Goal: Find specific page/section: Find specific page/section

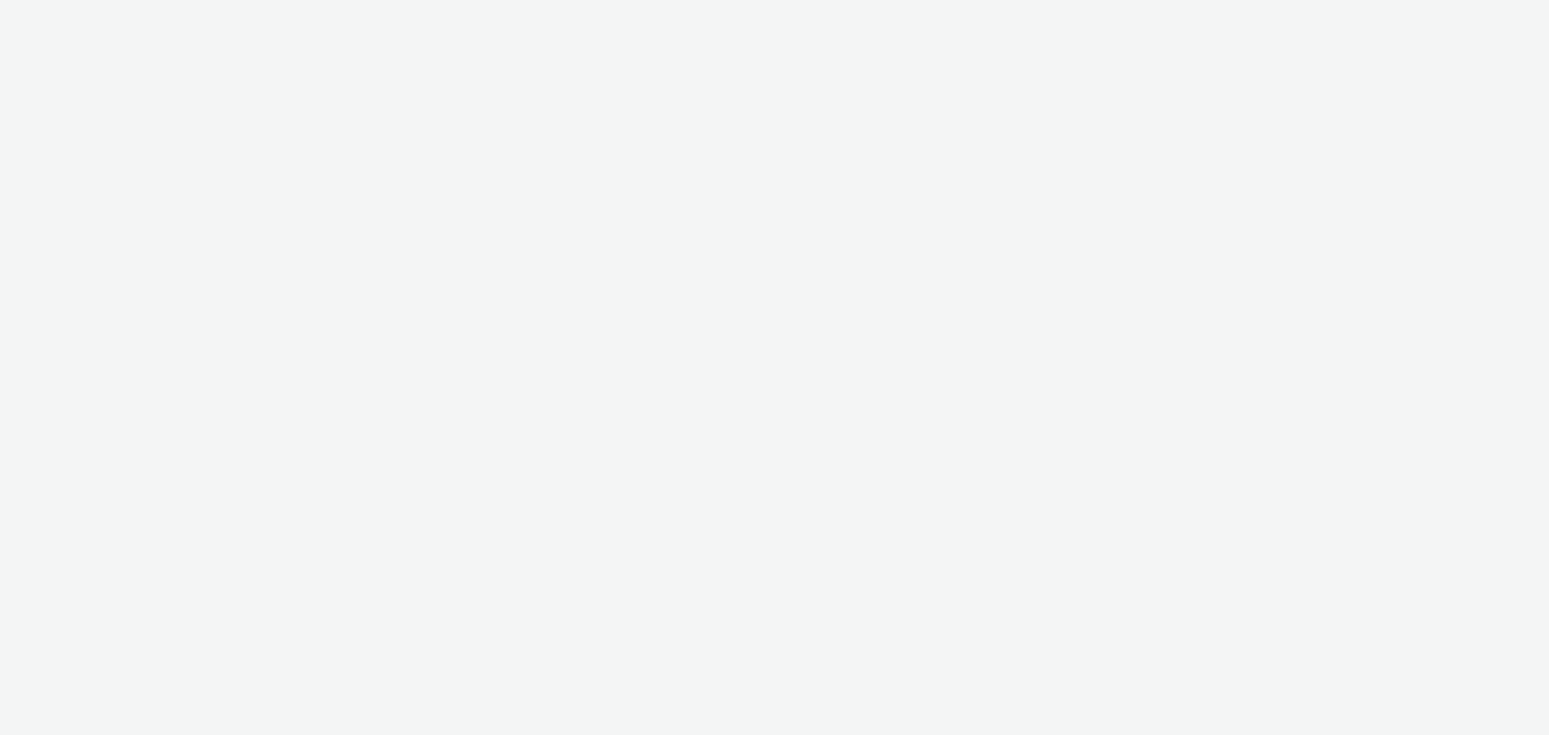
select select "3accb258-2b8e-4def-9b79-8de5f579532c"
select select "2562cb3d-37f0-49a6-a58d-7410206217a8"
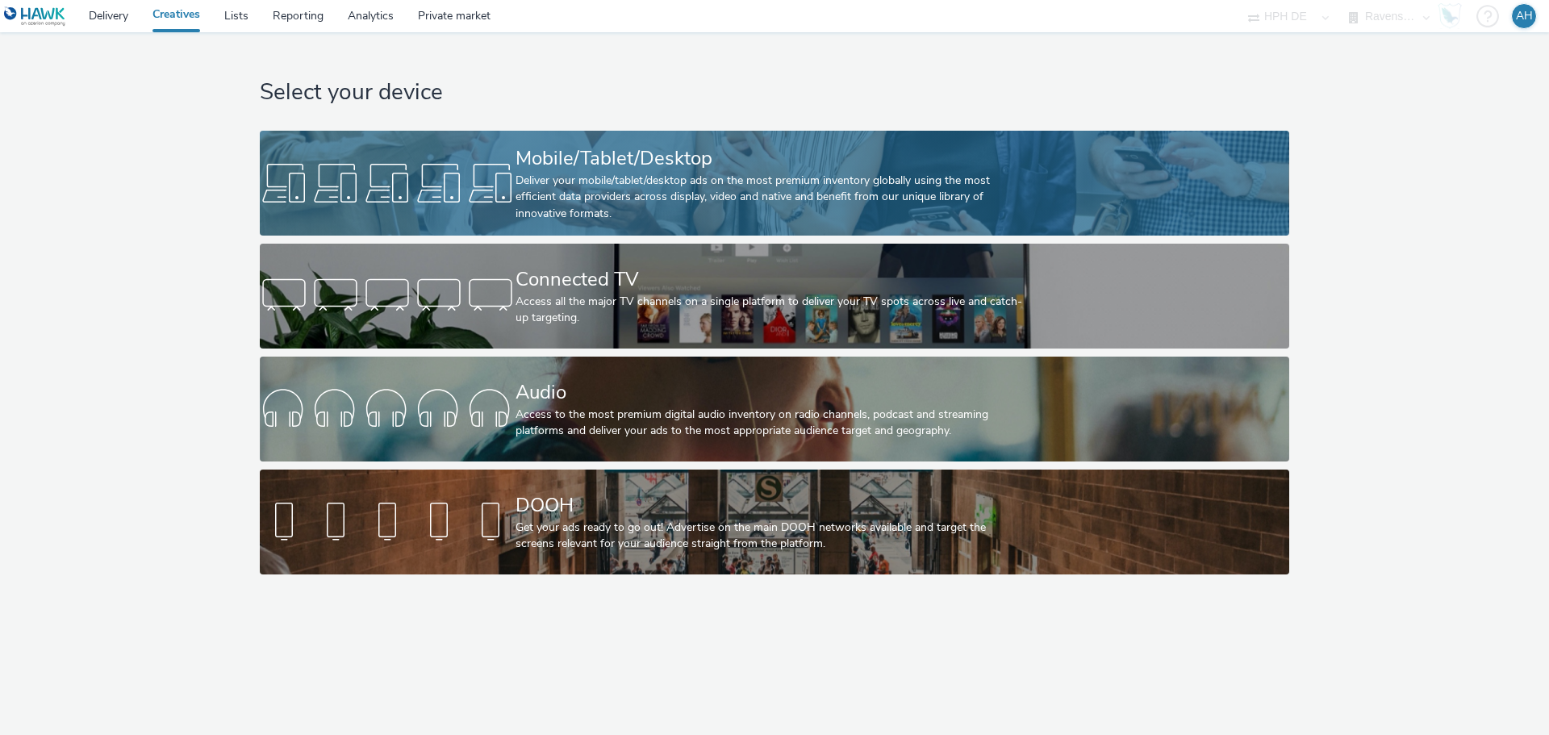
click at [662, 162] on div "Mobile/Tablet/Desktop" at bounding box center [772, 158] width 512 height 28
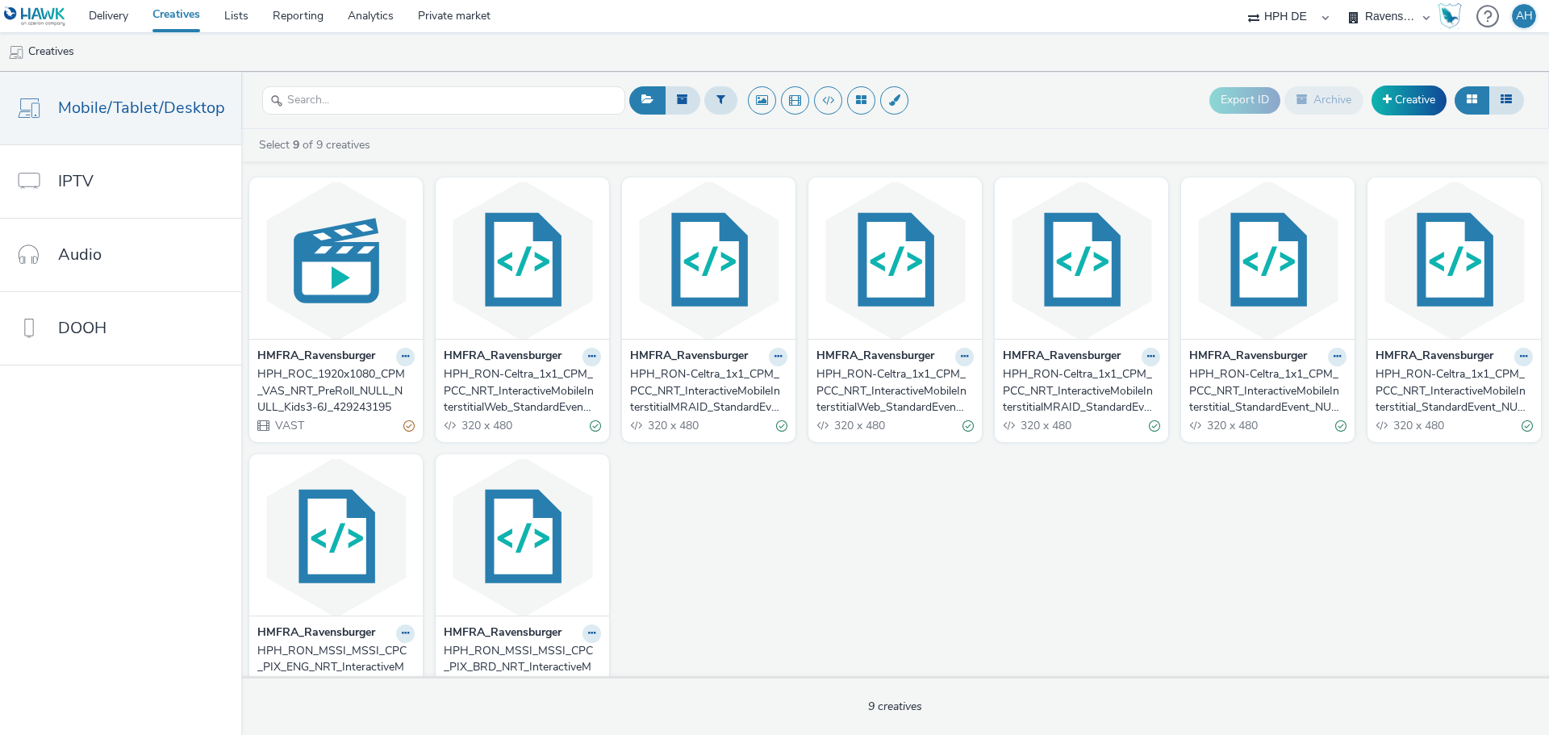
click at [333, 411] on div "HPH_ROC_1920x1080_CPM_VAS_NRT_PreRoll_NULL_NULL_Kids3-6J_429243195" at bounding box center [332, 390] width 151 height 49
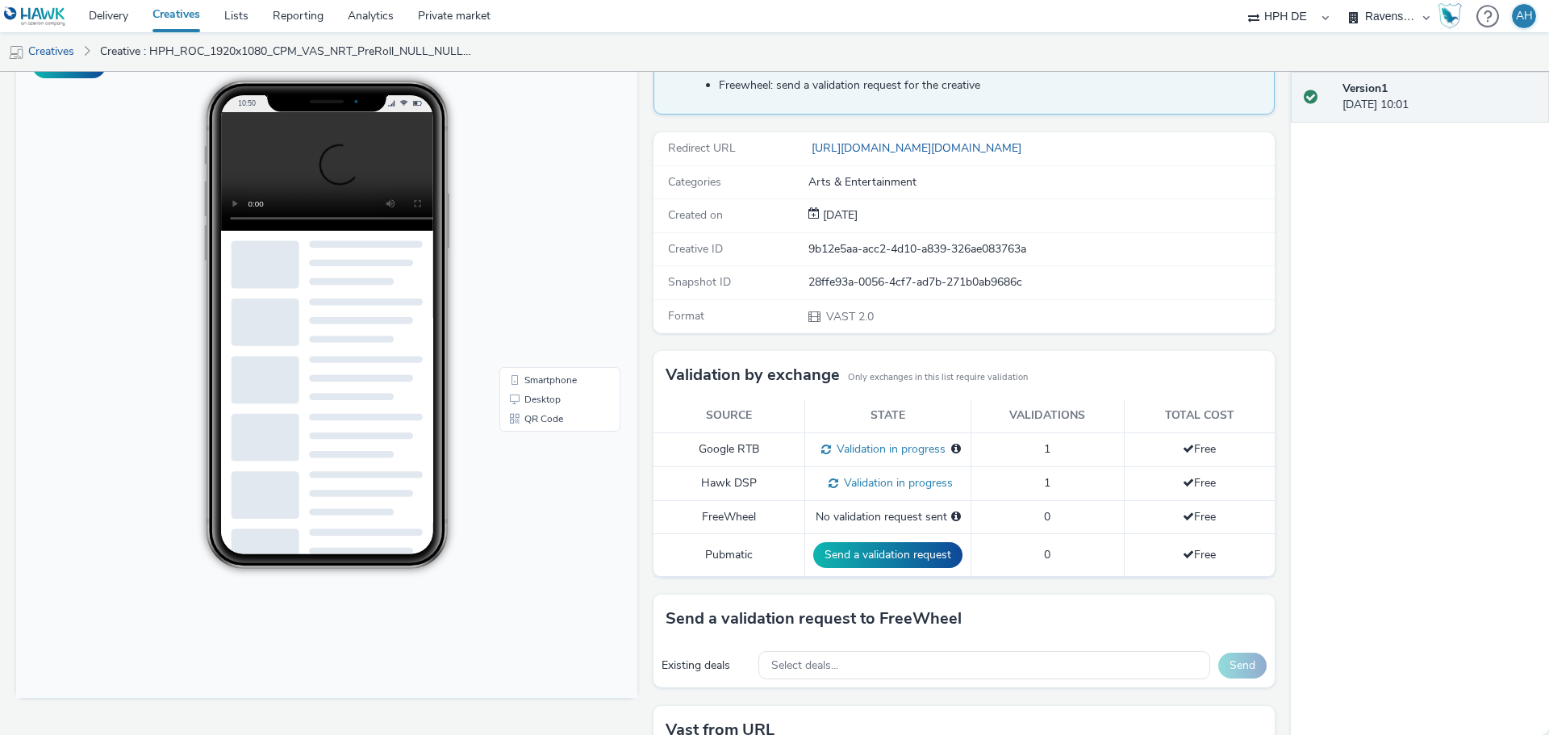
scroll to position [161, 0]
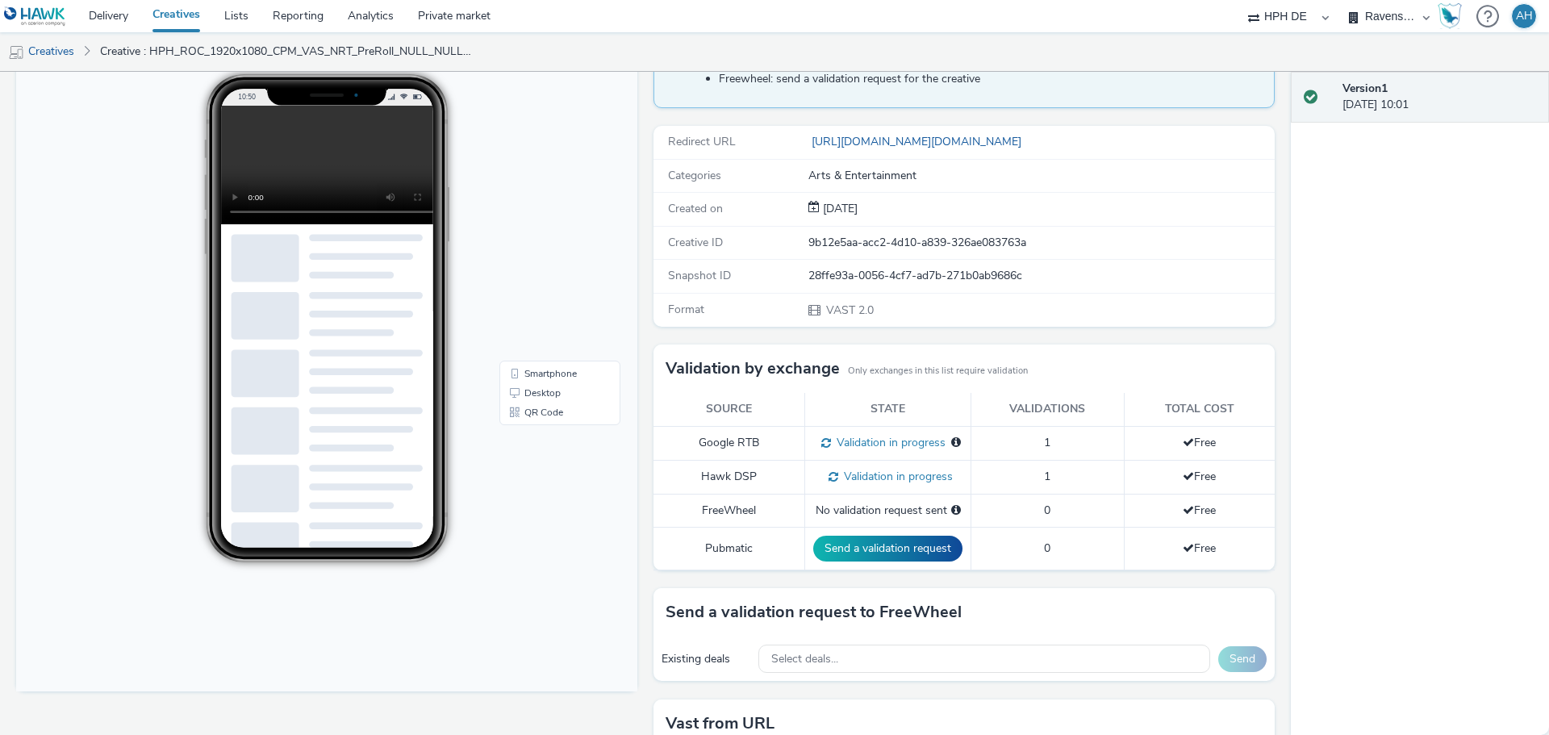
click at [901, 474] on span "Validation in progress" at bounding box center [895, 476] width 115 height 15
click at [892, 446] on span "Validation in progress" at bounding box center [888, 442] width 115 height 15
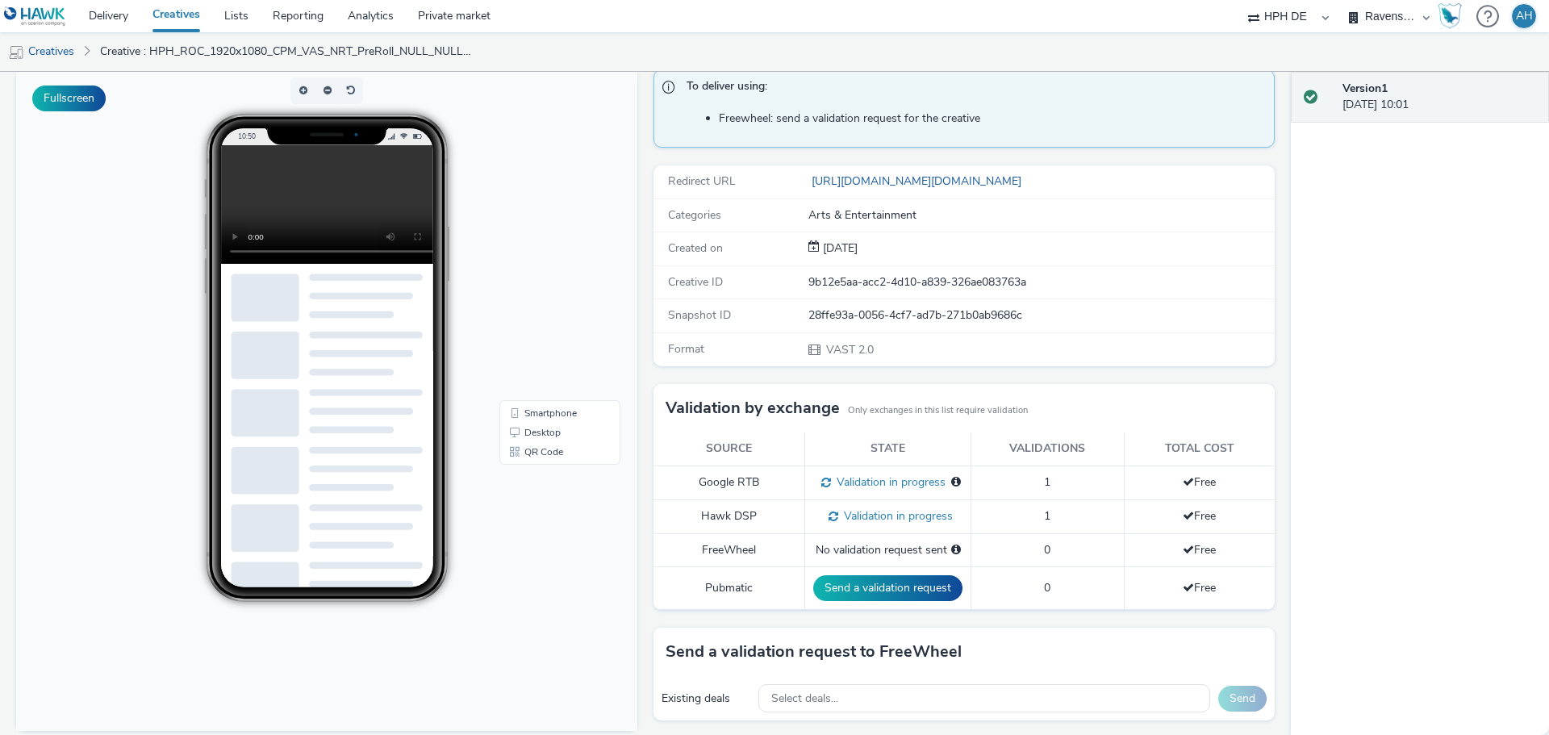
scroll to position [41, 0]
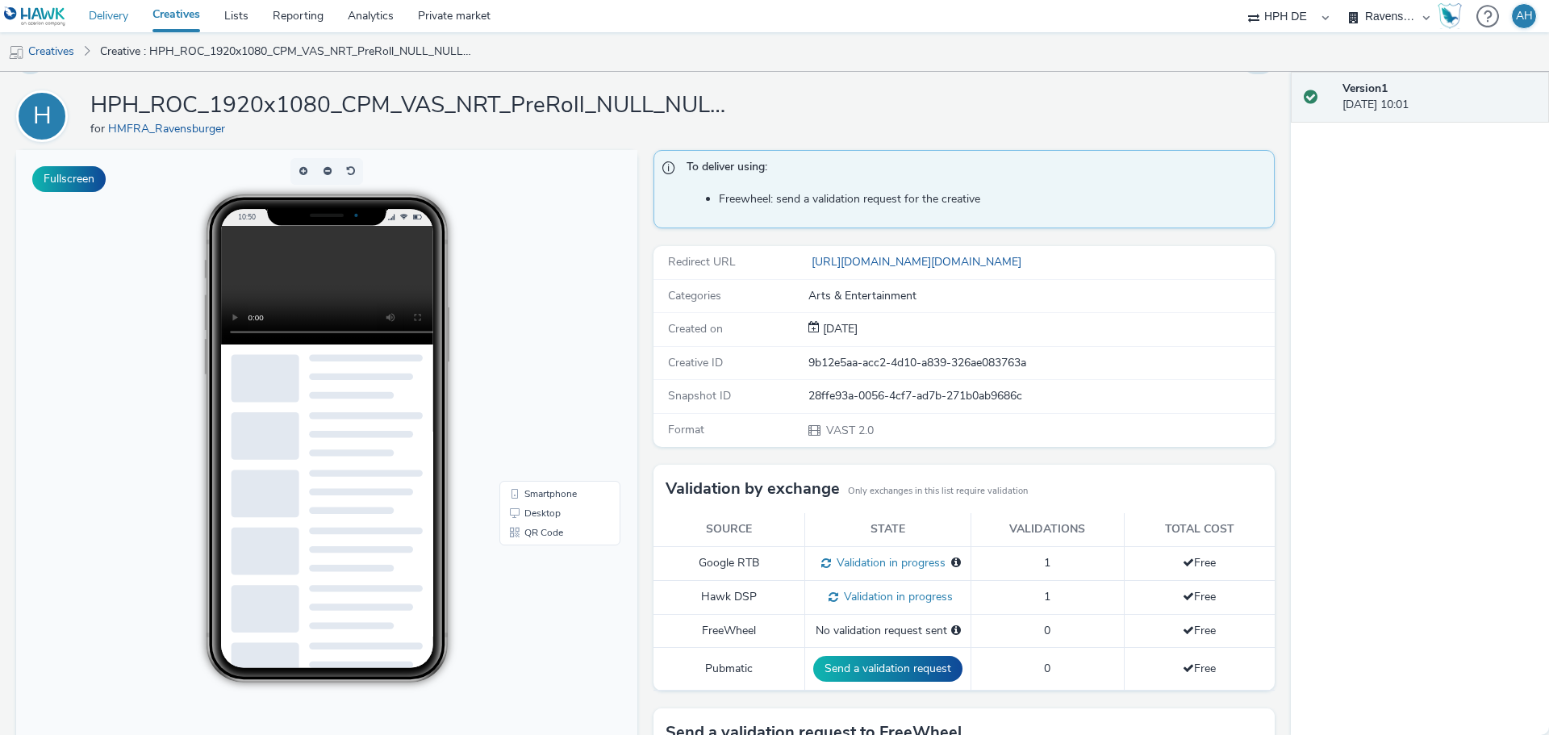
click at [99, 10] on link "Delivery" at bounding box center [109, 16] width 64 height 32
